Goal: Navigation & Orientation: Find specific page/section

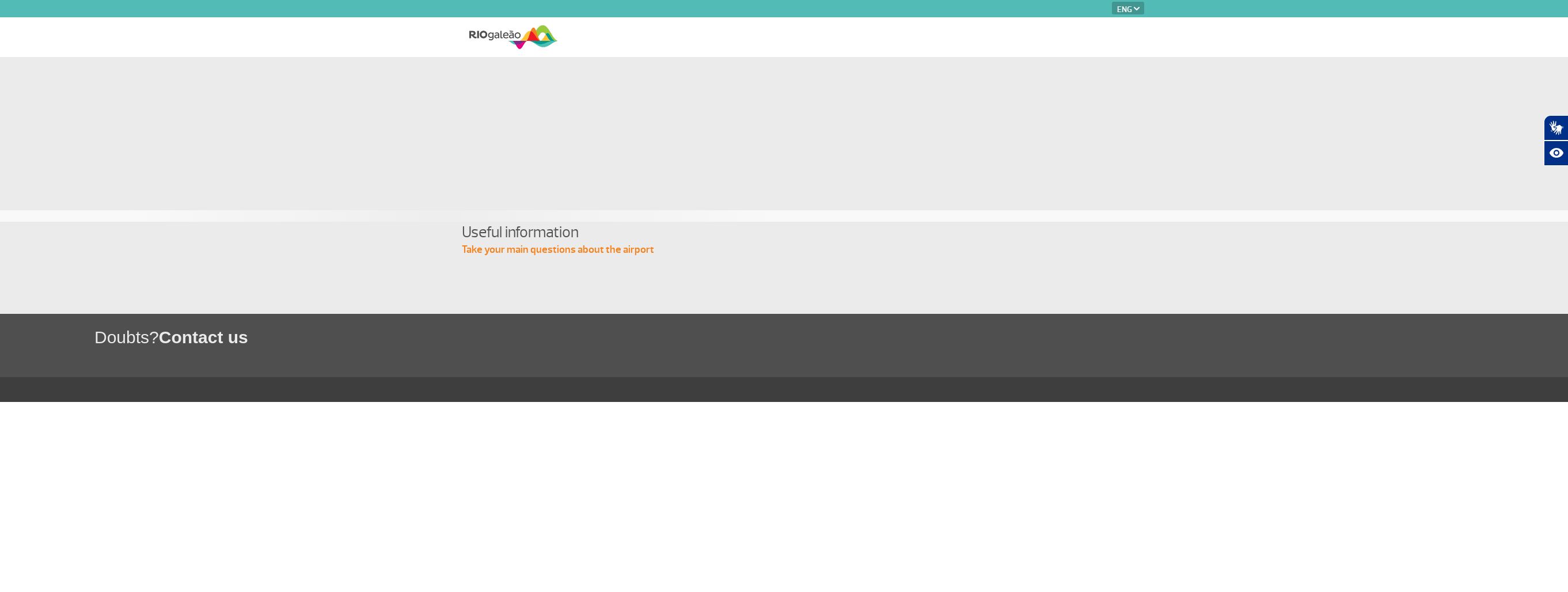
select select "en"
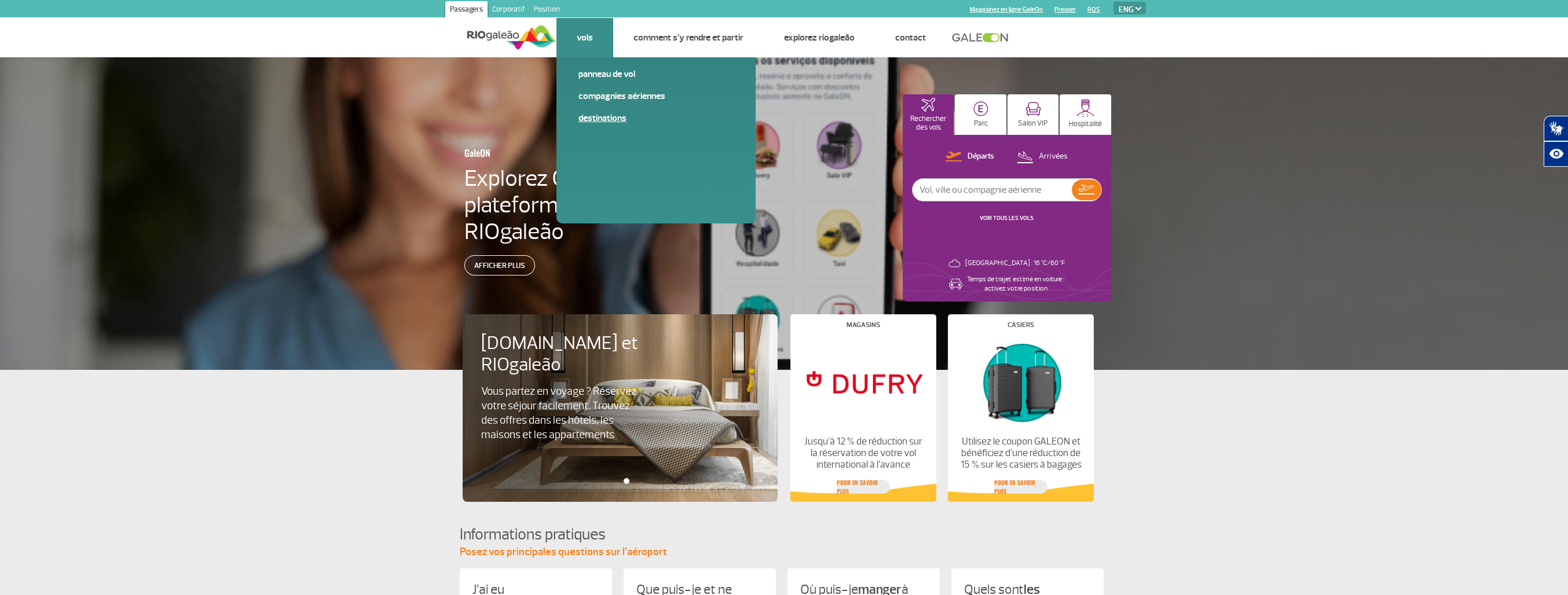
click at [596, 114] on link "Destinations" at bounding box center [656, 118] width 155 height 13
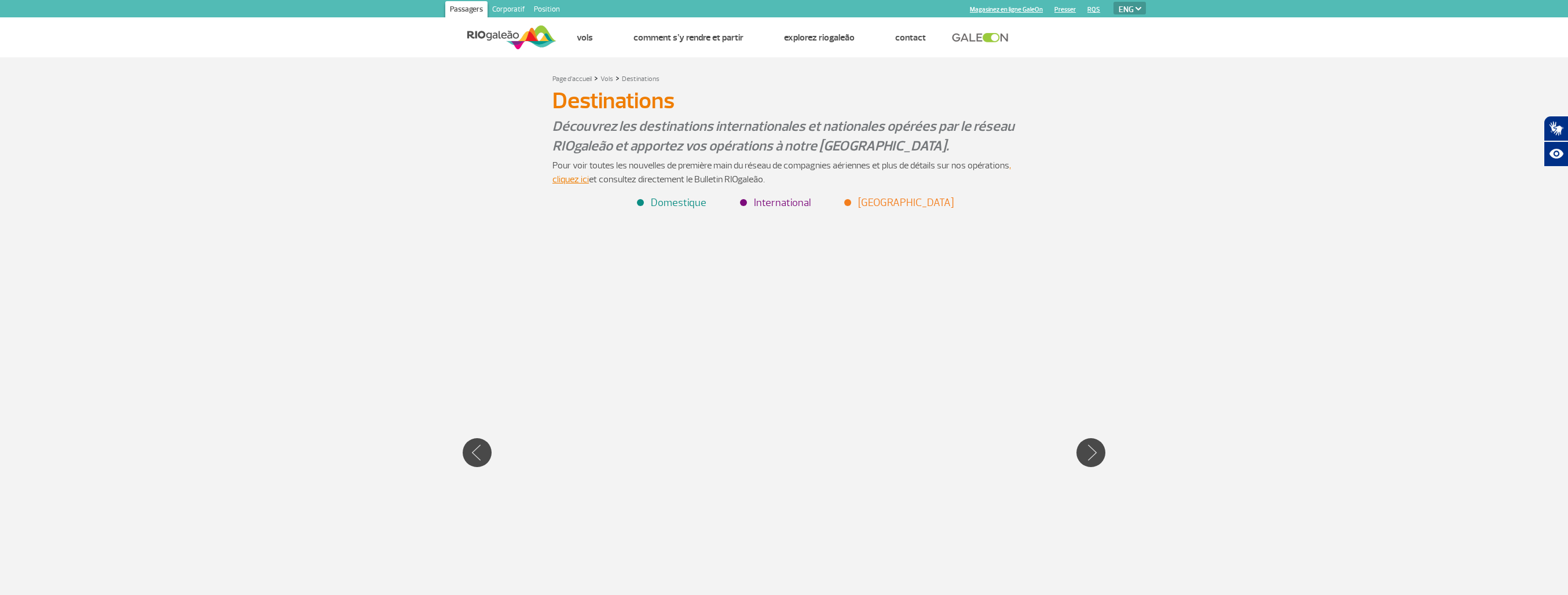
click at [770, 206] on li "International" at bounding box center [776, 202] width 70 height 15
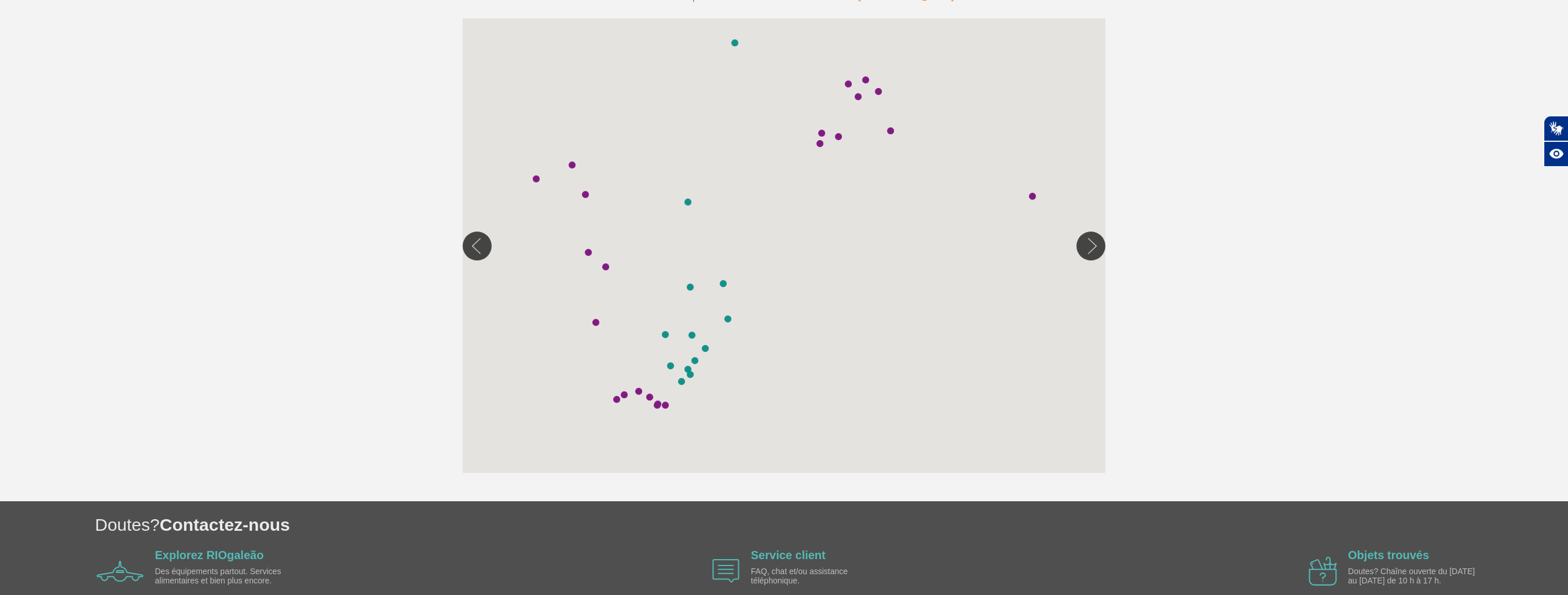
scroll to position [232, 0]
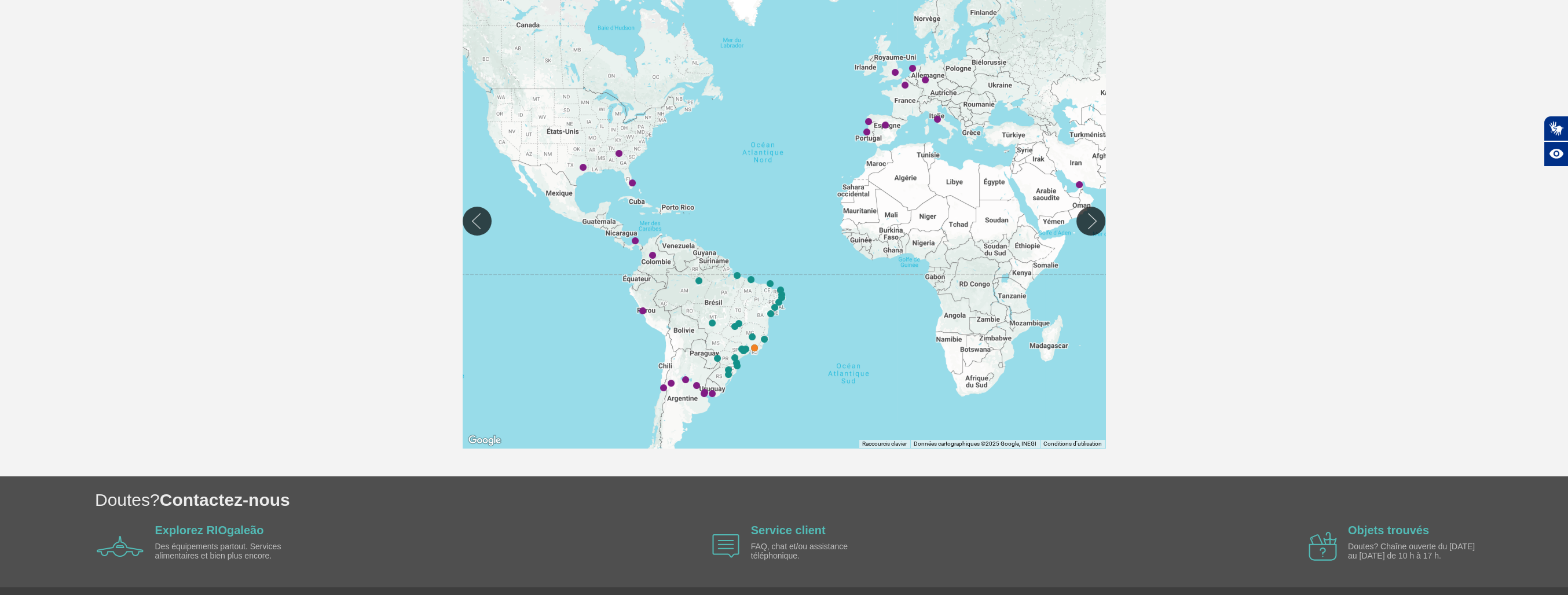
drag, startPoint x: 527, startPoint y: 259, endPoint x: 574, endPoint y: 273, distance: 49.0
click at [574, 273] on div at bounding box center [784, 221] width 643 height 454
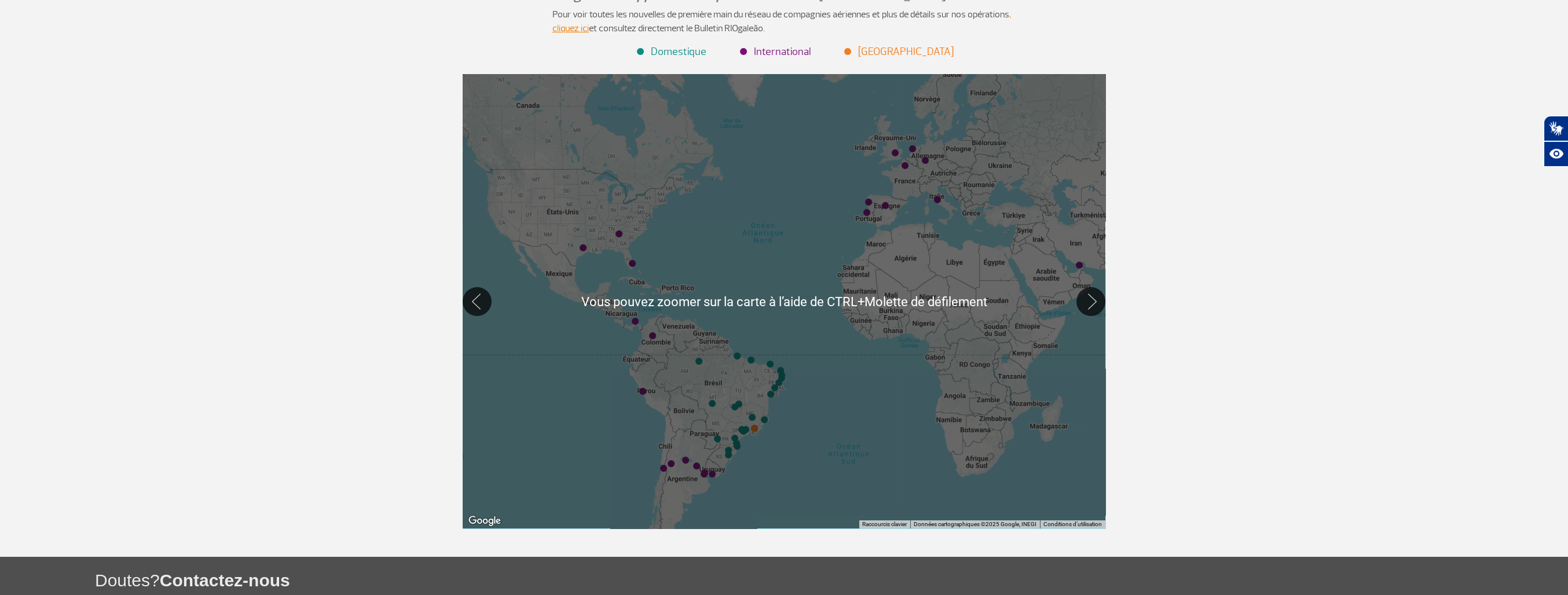
scroll to position [115, 0]
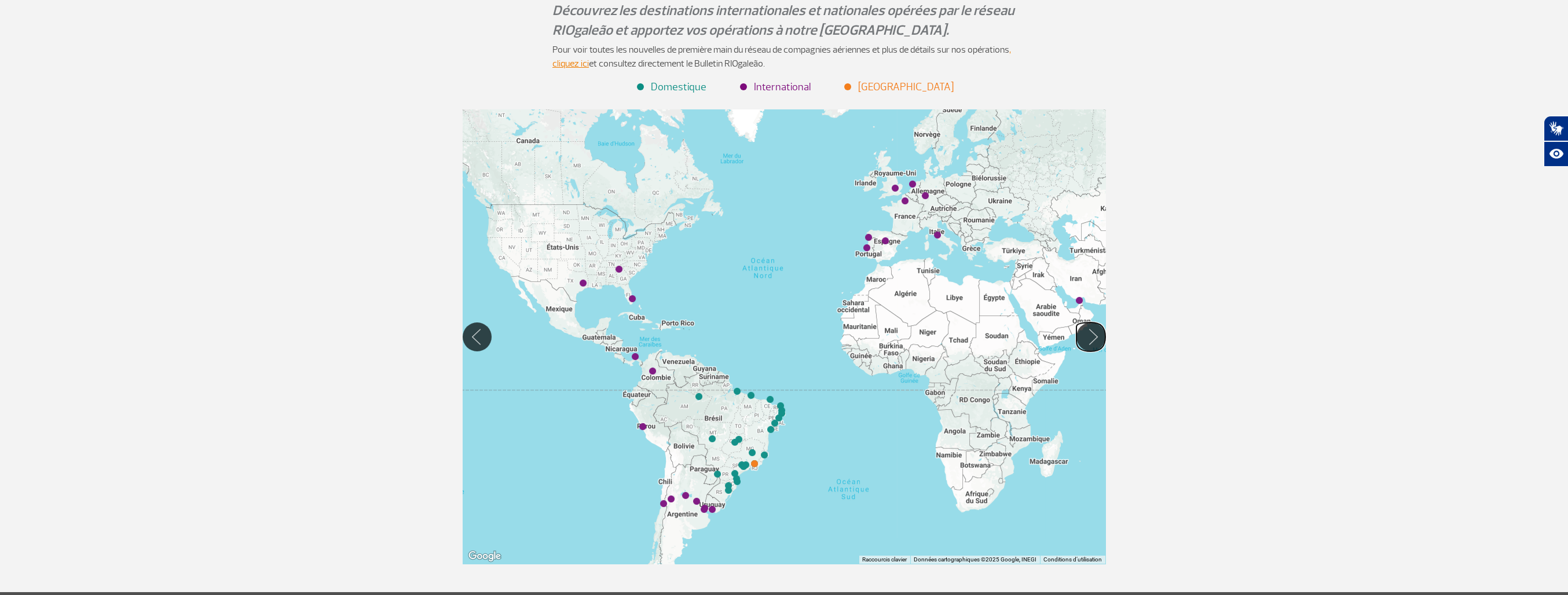
click at [1097, 342] on button "Se déplacer vers la droite" at bounding box center [1091, 337] width 29 height 29
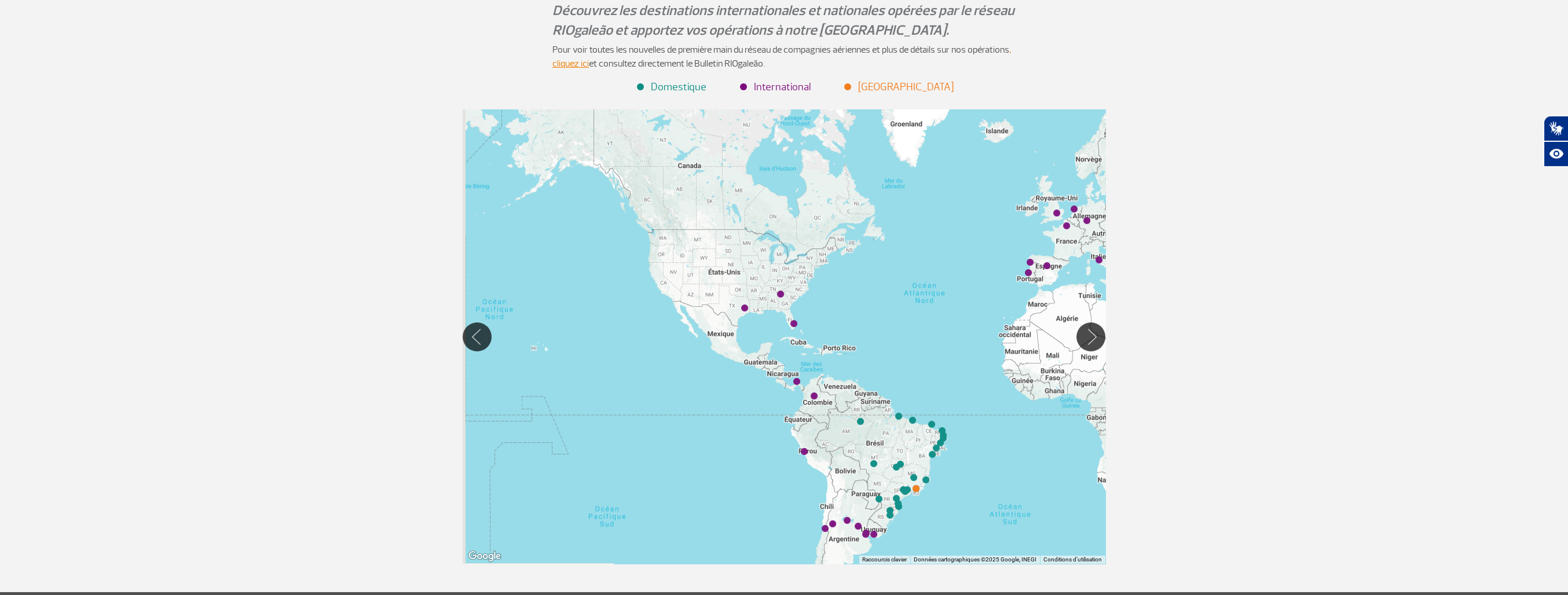
drag, startPoint x: 737, startPoint y: 305, endPoint x: 993, endPoint y: 329, distance: 257.1
click at [993, 329] on div at bounding box center [784, 336] width 643 height 454
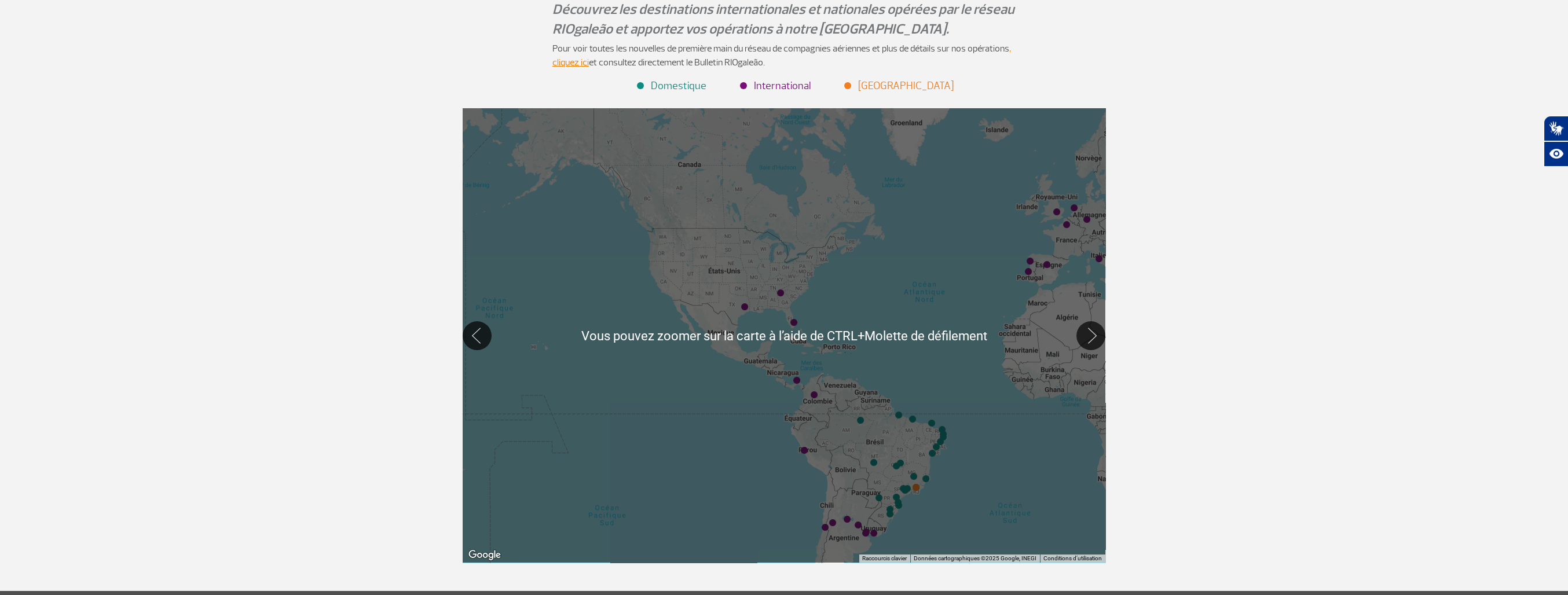
scroll to position [173, 0]
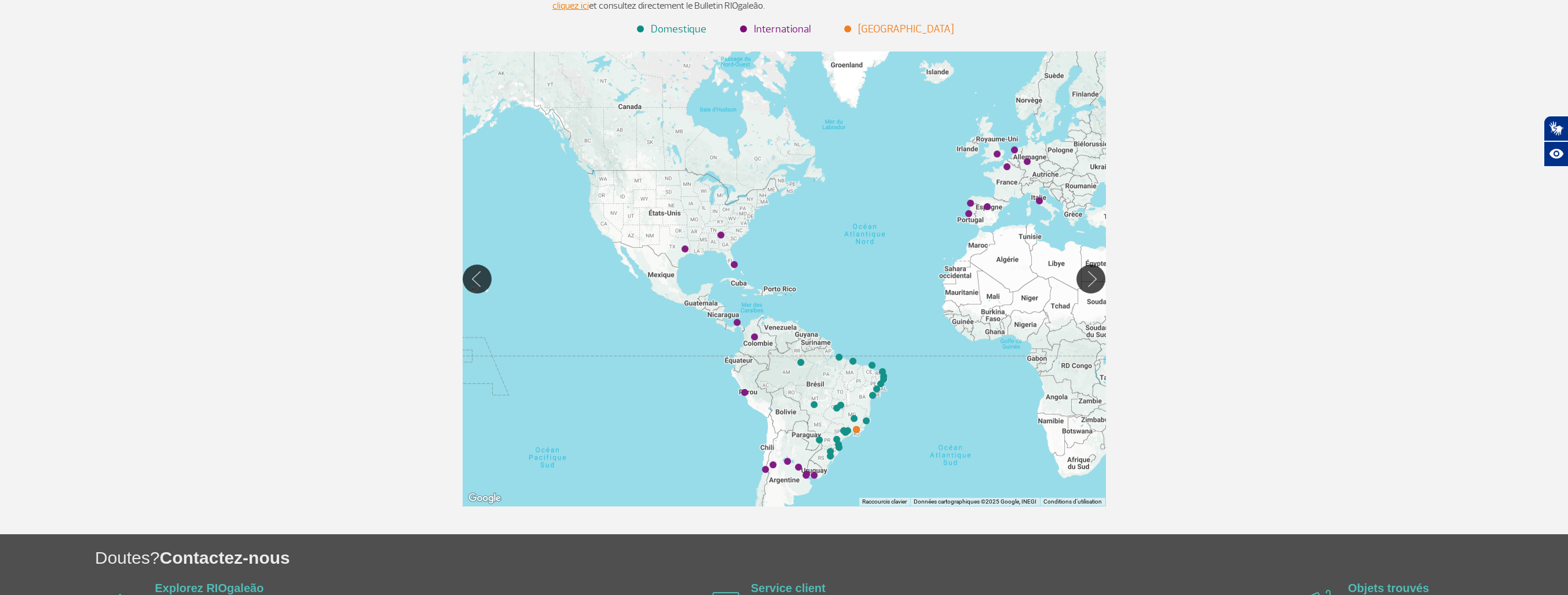
drag, startPoint x: 944, startPoint y: 305, endPoint x: 879, endPoint y: 302, distance: 65.1
click at [879, 302] on div at bounding box center [784, 278] width 643 height 454
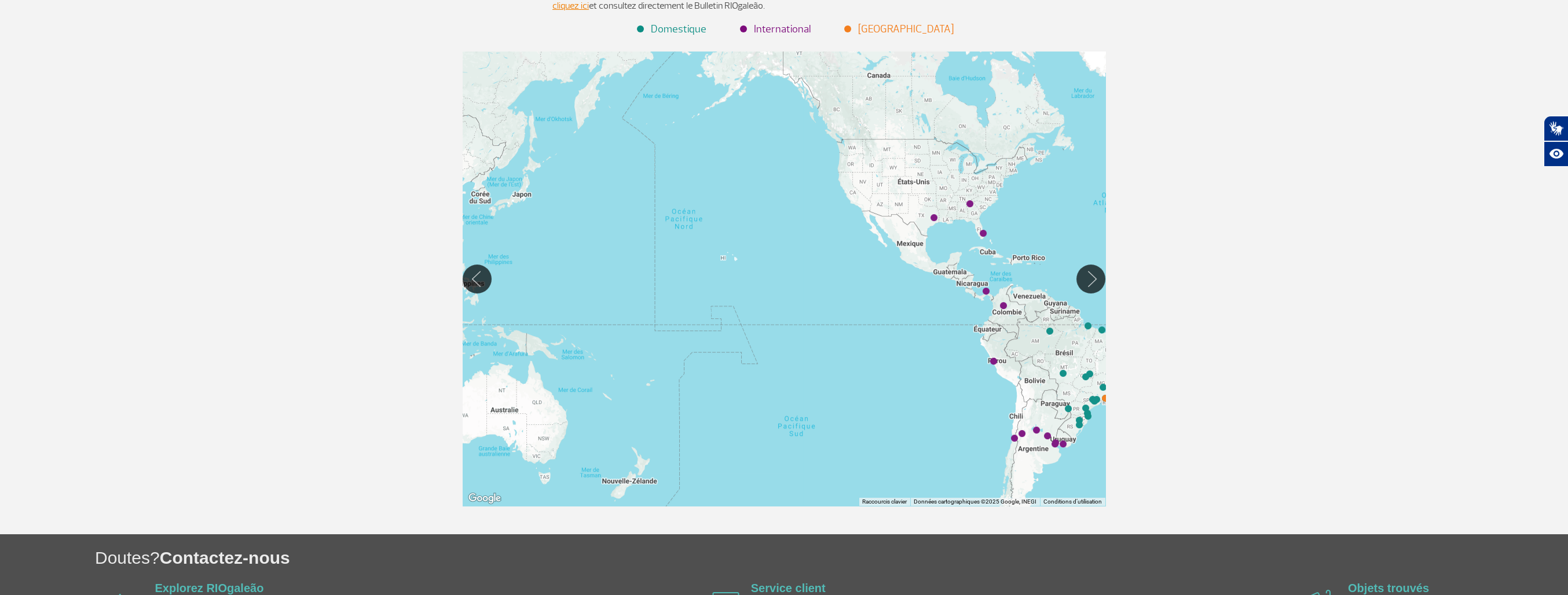
drag, startPoint x: 853, startPoint y: 276, endPoint x: 1125, endPoint y: 245, distance: 273.8
click at [1125, 245] on div "Page d’accueil > Vols > Destinations Destinations Destinations Découvrez les de…" at bounding box center [784, 208] width 1568 height 650
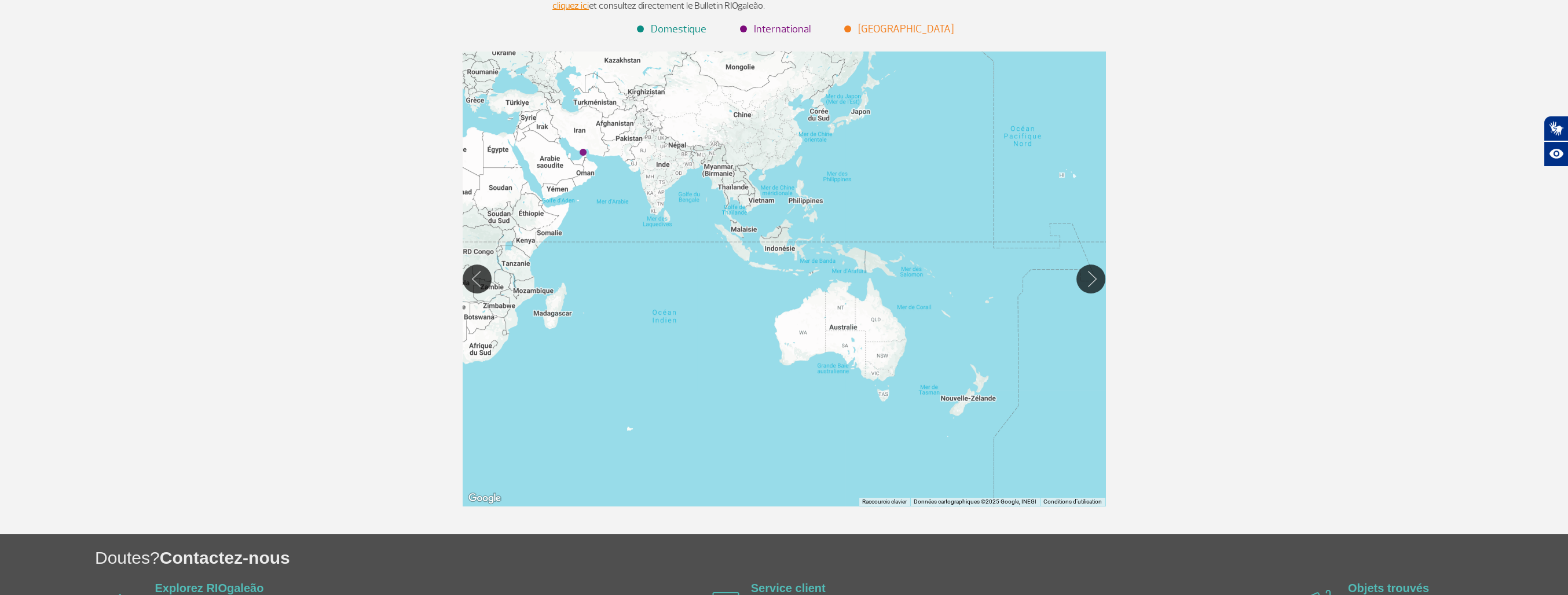
drag, startPoint x: 812, startPoint y: 325, endPoint x: 1132, endPoint y: 242, distance: 330.6
click at [1132, 242] on div "Page d’accueil > Vols > Destinations Destinations Destinations Découvrez les de…" at bounding box center [784, 208] width 1568 height 650
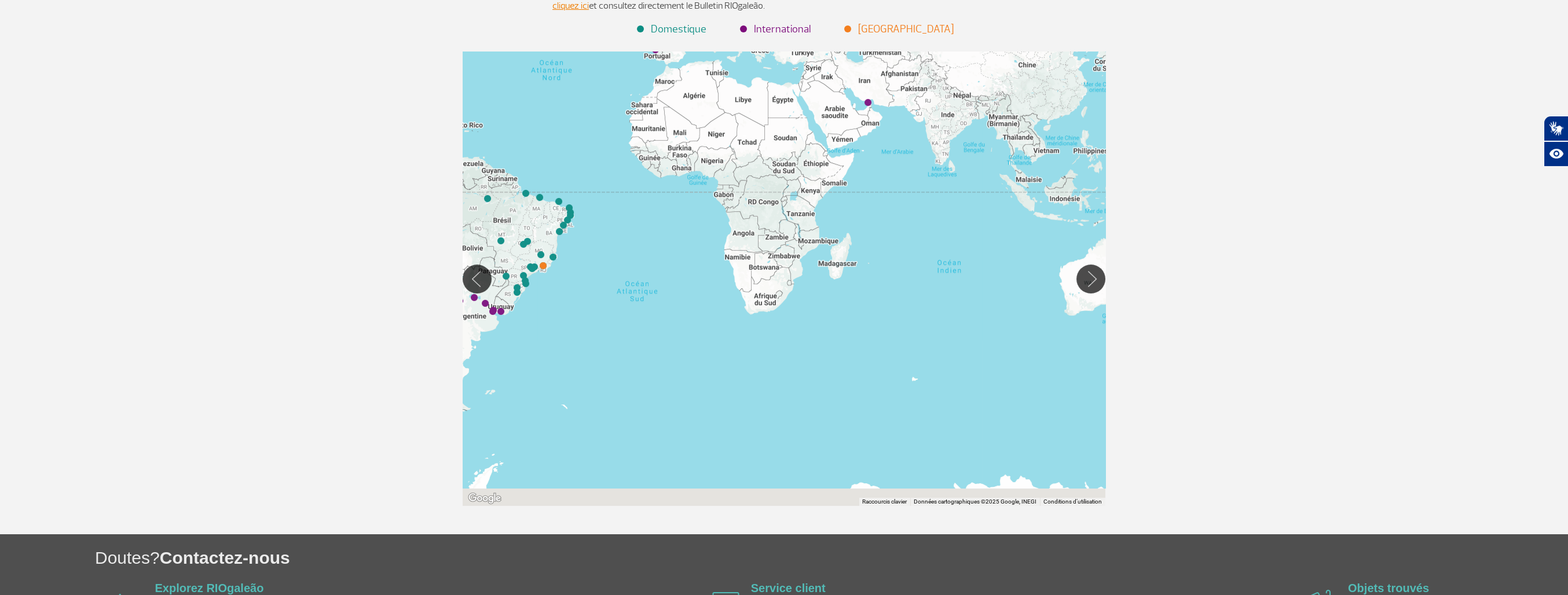
drag, startPoint x: 827, startPoint y: 290, endPoint x: 1103, endPoint y: 245, distance: 279.6
click at [1103, 245] on div at bounding box center [784, 278] width 643 height 454
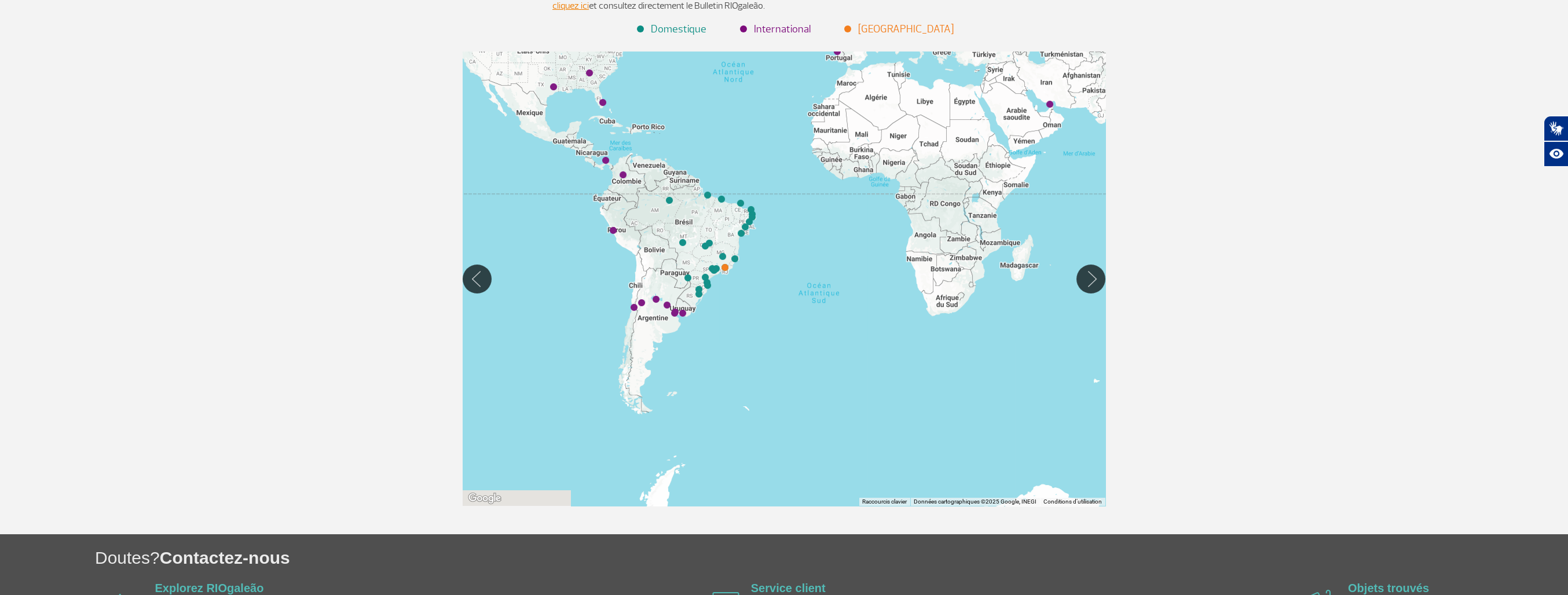
drag, startPoint x: 901, startPoint y: 259, endPoint x: 1101, endPoint y: 267, distance: 200.2
click at [1102, 266] on div at bounding box center [784, 278] width 643 height 454
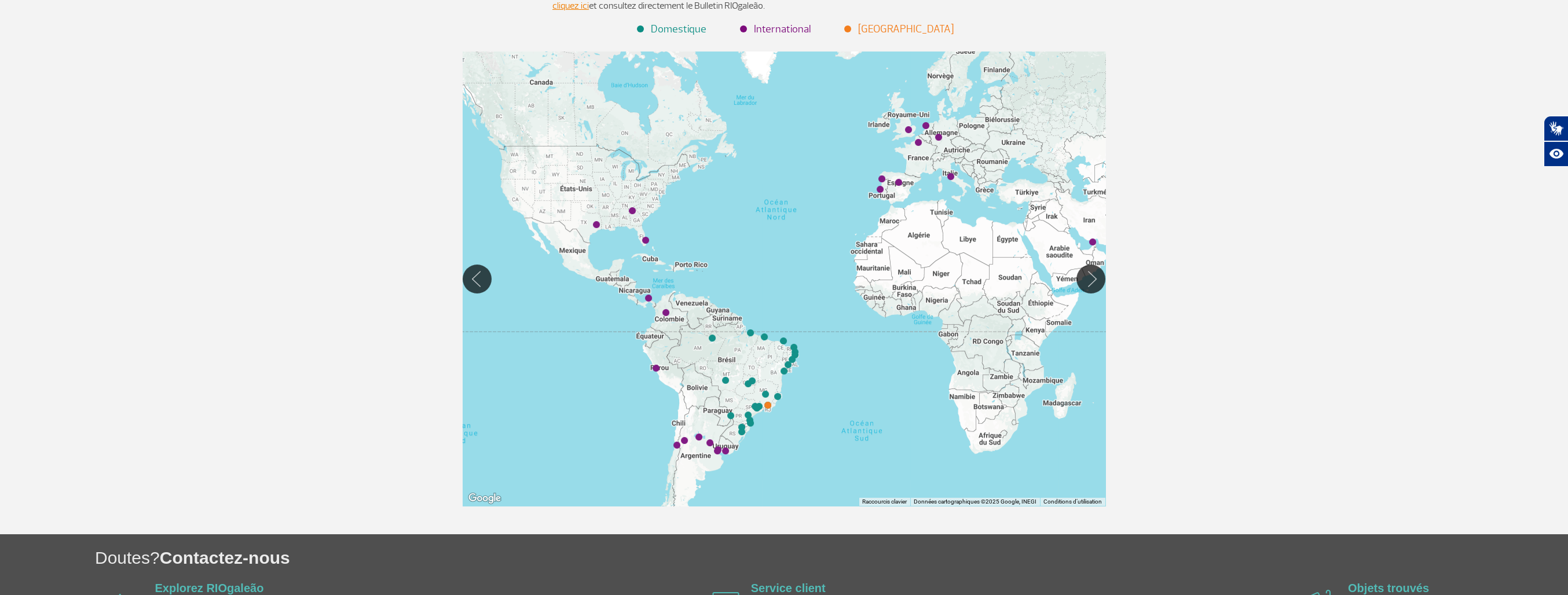
drag, startPoint x: 957, startPoint y: 253, endPoint x: 916, endPoint y: 389, distance: 142.0
click at [916, 389] on div at bounding box center [784, 278] width 643 height 454
